Goal: Task Accomplishment & Management: Use online tool/utility

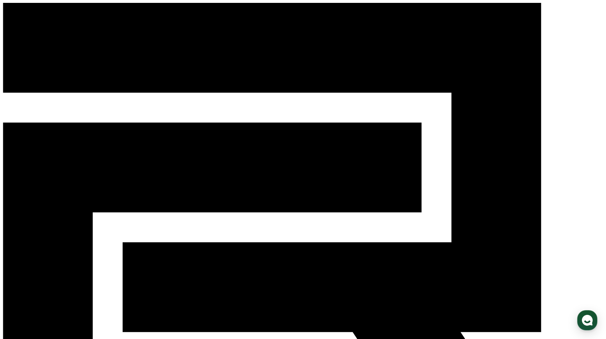
paste input "**********"
type input "**********"
